Goal: Navigation & Orientation: Find specific page/section

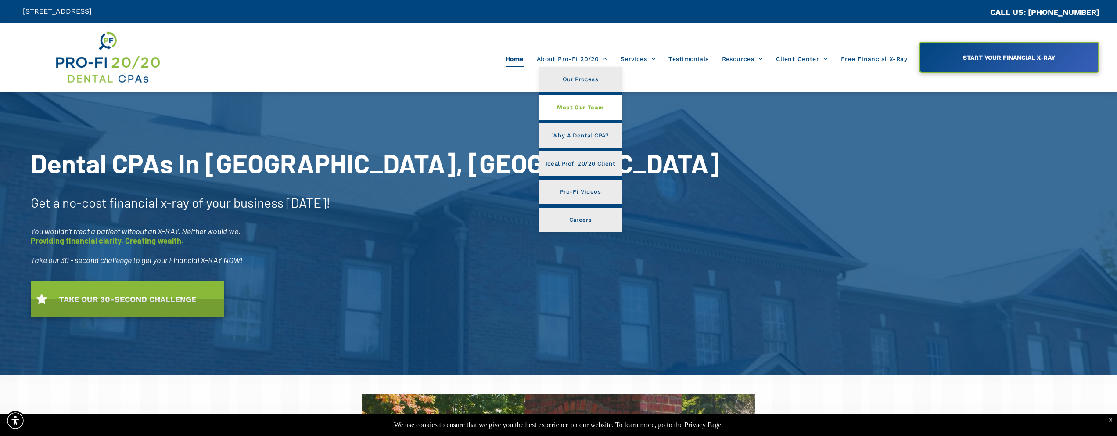
click at [592, 109] on span "Meet Our Team" at bounding box center [580, 107] width 47 height 11
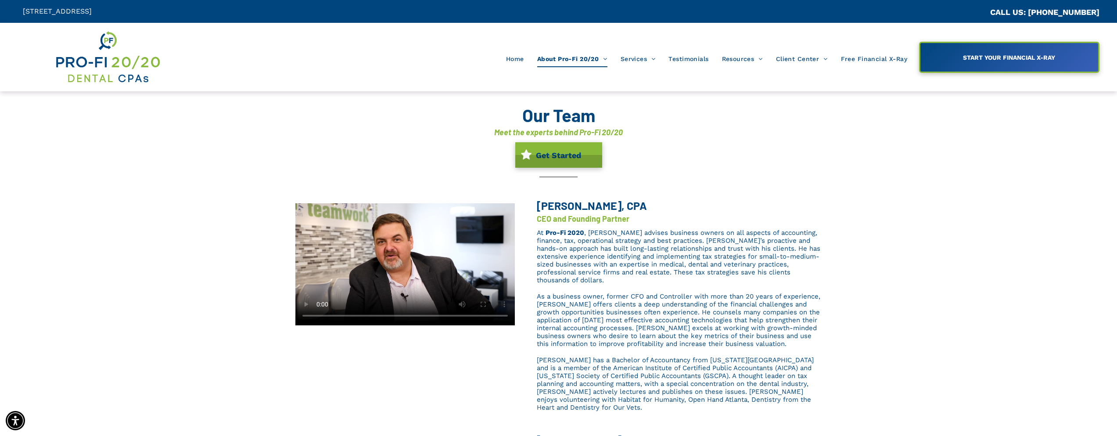
click at [101, 69] on img at bounding box center [107, 56] width 106 height 55
